Goal: Task Accomplishment & Management: Use online tool/utility

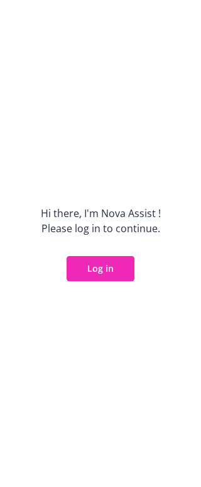
click at [91, 265] on button "Log in" at bounding box center [101, 268] width 68 height 25
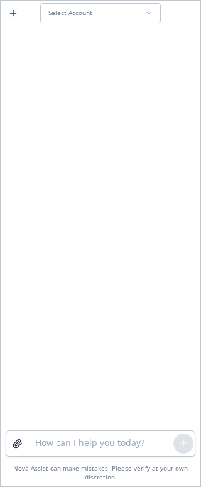
click at [126, 12] on div "Select Account" at bounding box center [96, 13] width 97 height 8
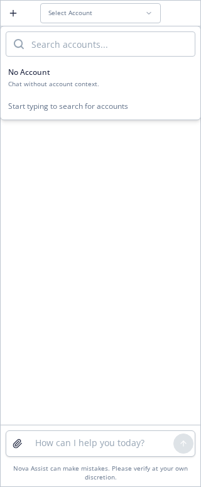
click at [29, 72] on span "No Account" at bounding box center [29, 72] width 42 height 11
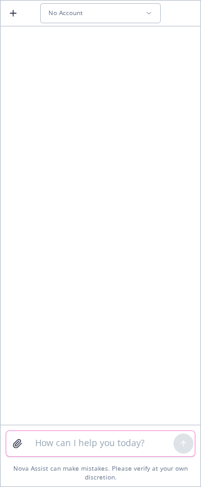
click at [66, 446] on textarea at bounding box center [101, 443] width 146 height 25
click at [154, 443] on textarea "Make this more polished." at bounding box center [101, 443] width 146 height 25
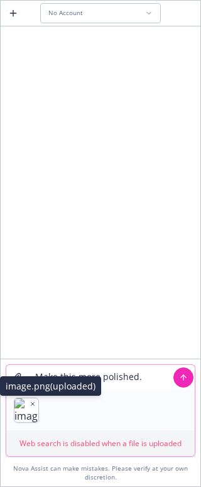
click at [33, 401] on icon "button" at bounding box center [33, 404] width 6 height 6
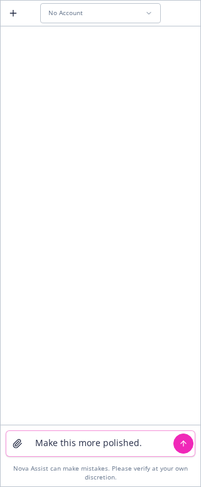
click at [143, 444] on textarea "Make this more polished." at bounding box center [101, 443] width 146 height 25
click at [152, 442] on textarea "Make this more polished." at bounding box center [101, 443] width 146 height 25
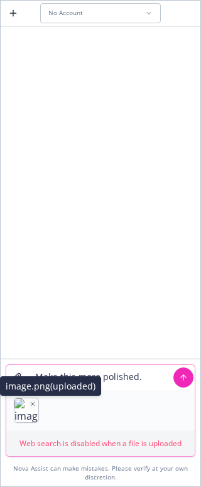
click at [29, 405] on button "button" at bounding box center [32, 403] width 9 height 9
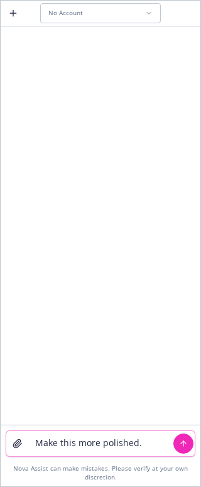
click at [143, 443] on textarea "Make this more polished." at bounding box center [101, 443] width 146 height 25
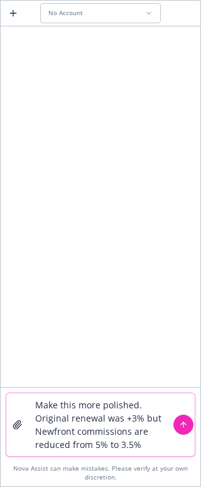
type textarea "Make this more polished. Original renewal was +3% but Newfront commissions are …"
